Goal: Find specific page/section: Find specific page/section

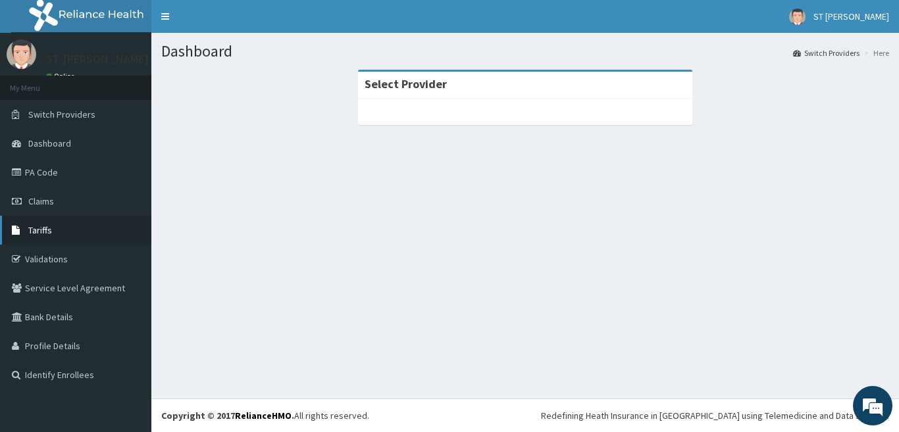
click at [43, 232] on span "Tariffs" at bounding box center [40, 230] width 24 height 12
click at [858, 48] on link "Switch Providers" at bounding box center [826, 52] width 66 height 11
click at [874, 48] on li "Here" at bounding box center [875, 52] width 28 height 11
click at [47, 183] on link "PA Code" at bounding box center [75, 172] width 151 height 29
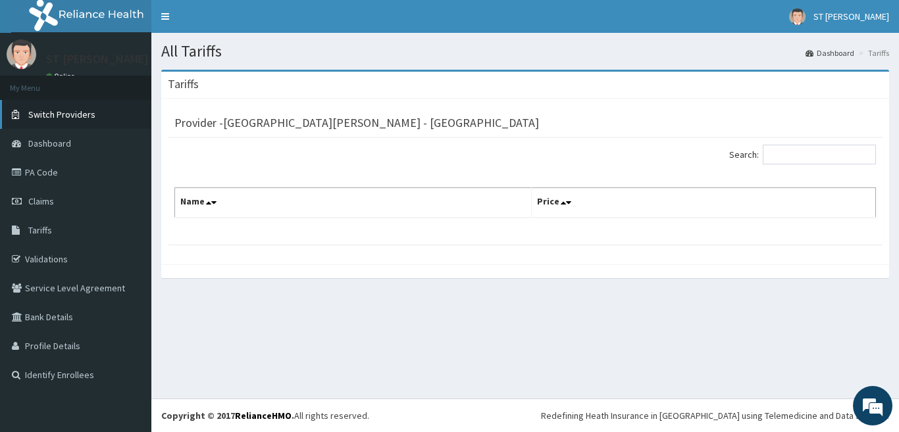
click at [68, 109] on span "Switch Providers" at bounding box center [61, 115] width 67 height 12
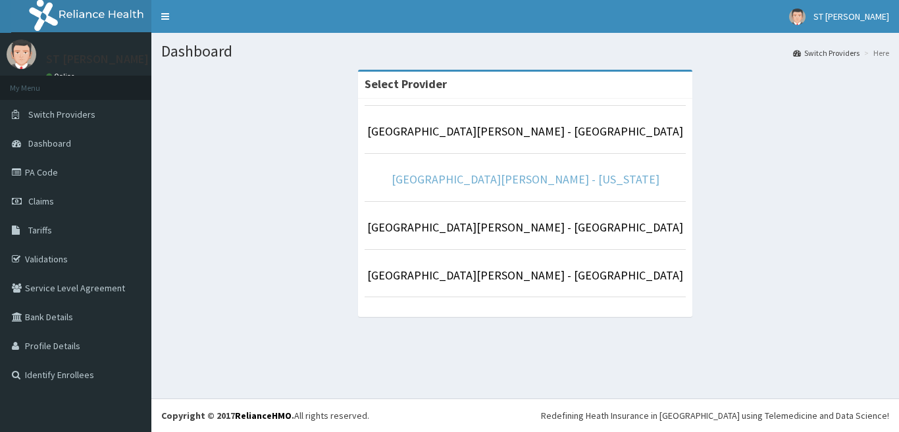
click at [473, 177] on link "[GEOGRAPHIC_DATA][PERSON_NAME] - [US_STATE]" at bounding box center [526, 179] width 268 height 15
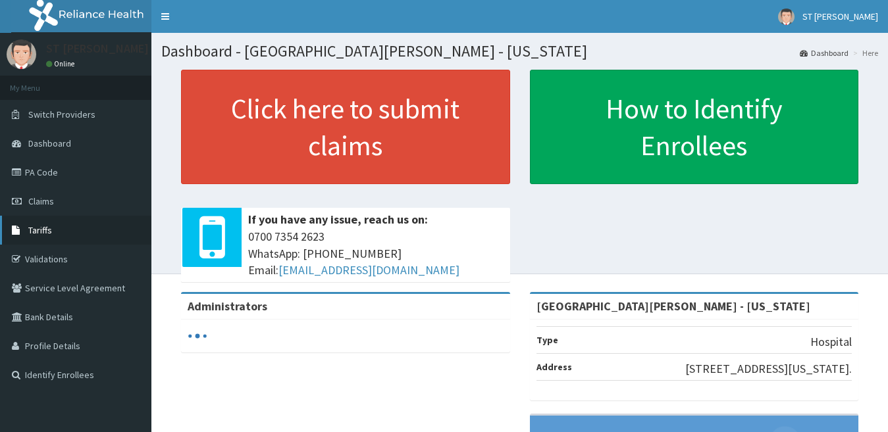
click at [45, 239] on link "Tariffs" at bounding box center [75, 230] width 151 height 29
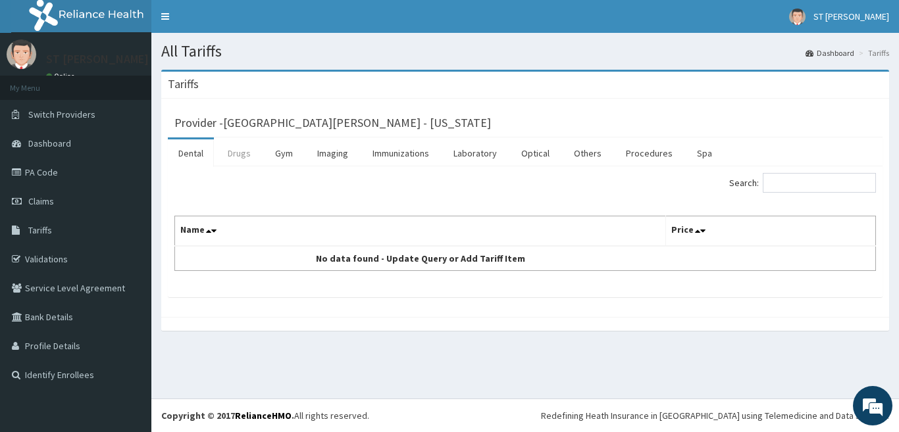
click at [238, 158] on link "Drugs" at bounding box center [239, 154] width 44 height 28
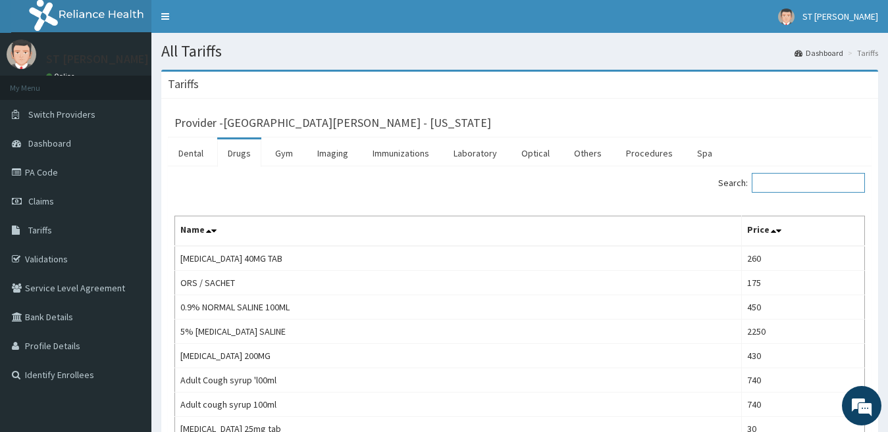
click at [803, 184] on input "Search:" at bounding box center [808, 183] width 113 height 20
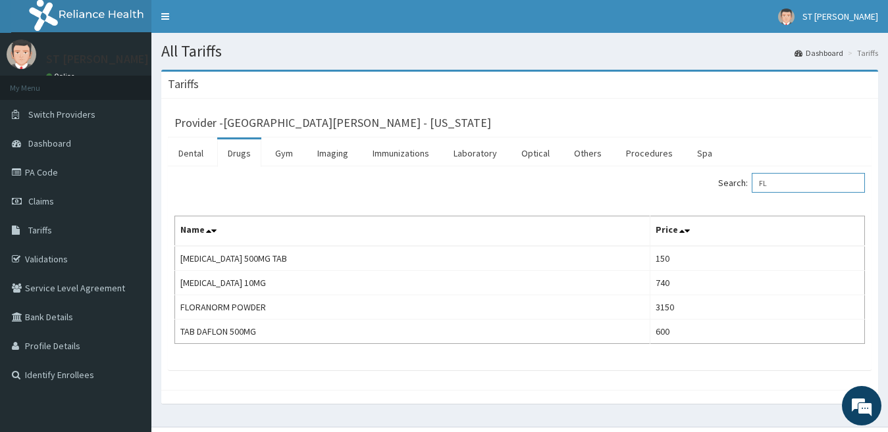
type input "F"
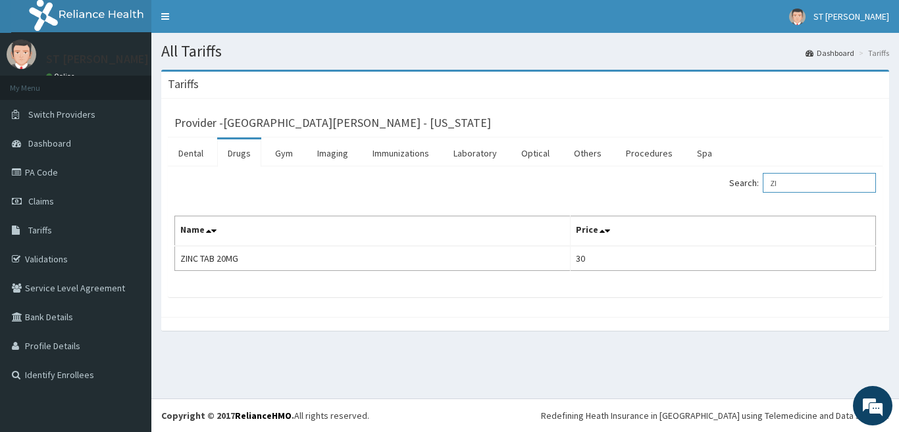
type input "Z"
type input "A"
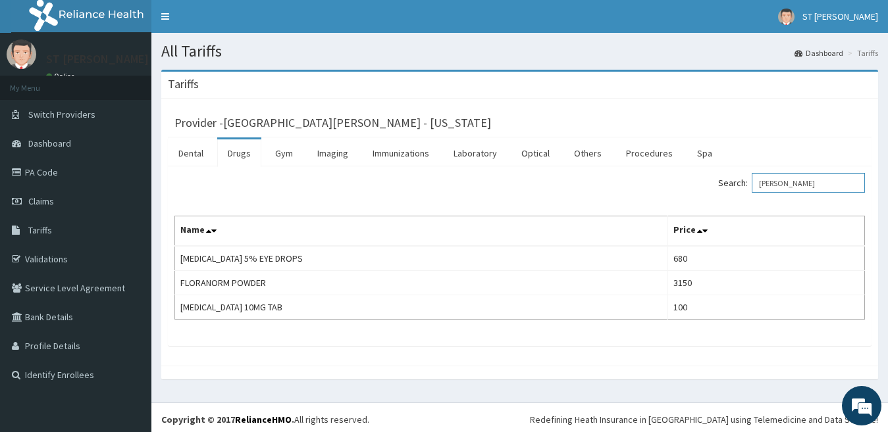
type input "[PERSON_NAME]"
click at [29, 182] on link "PA Code" at bounding box center [75, 172] width 151 height 29
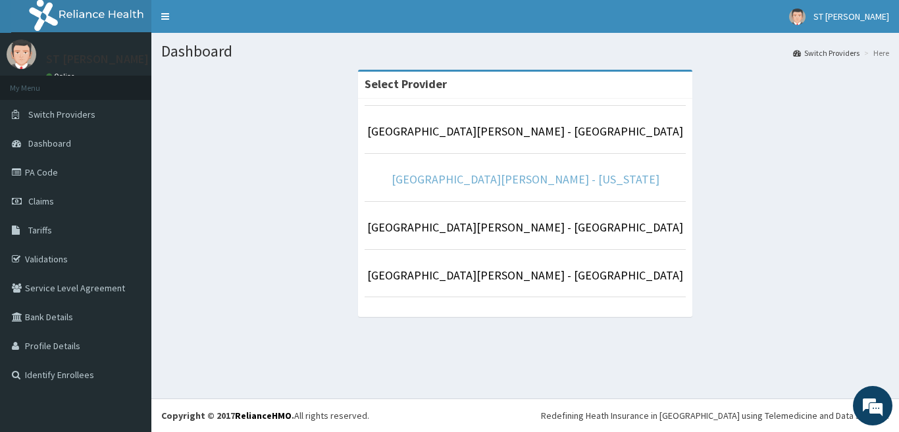
click at [552, 184] on link "[GEOGRAPHIC_DATA][PERSON_NAME] - [US_STATE]" at bounding box center [526, 179] width 268 height 15
